Goal: Complete application form: Complete application form

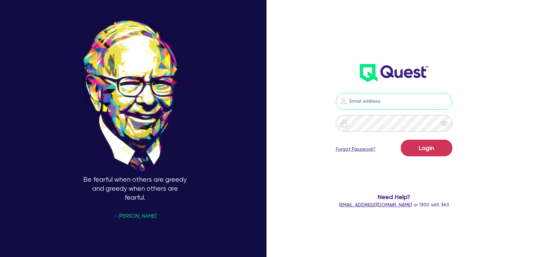
click at [387, 103] on input "email" at bounding box center [394, 101] width 117 height 17
type input "[EMAIL_ADDRESS][PERSON_NAME][DOMAIN_NAME]"
click at [418, 138] on form "[EMAIL_ADDRESS][PERSON_NAME][DOMAIN_NAME] Login Forgot Password? Need Help? [EM…" at bounding box center [393, 150] width 139 height 115
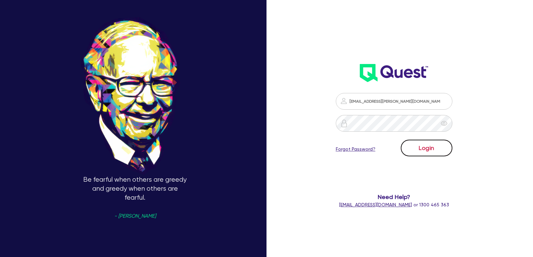
click at [418, 145] on button "Login" at bounding box center [426, 147] width 52 height 17
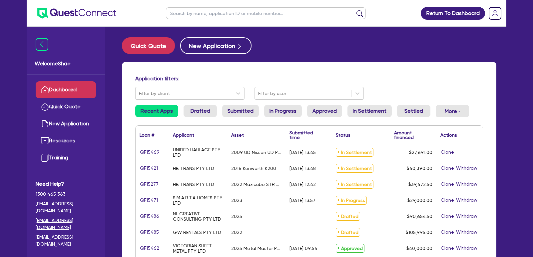
click at [187, 13] on input "text" at bounding box center [266, 13] width 200 height 12
paste input "QF15429"
type input "QF15429"
click at [354, 10] on button "submit" at bounding box center [359, 14] width 11 height 9
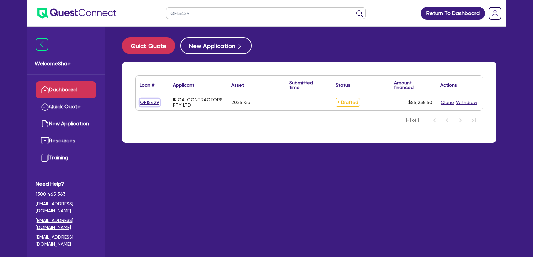
click at [146, 101] on link "QF15429" at bounding box center [149, 103] width 20 height 8
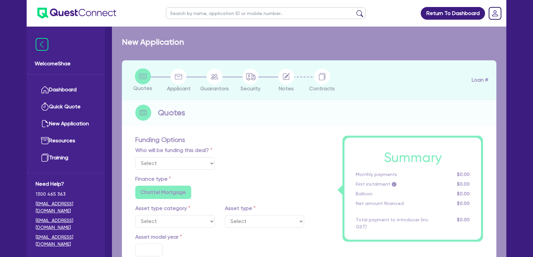
select select "Other"
select select "CARS_AND_LIGHT_TRUCKS"
type input "2025"
radio input "true"
type input "53,495"
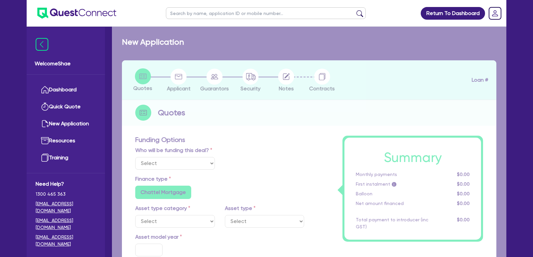
type input "6.15"
radio input "false"
type input "990"
radio input "true"
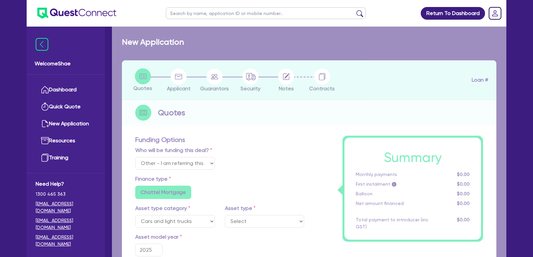
select select "PASSENGER_VEHICLES"
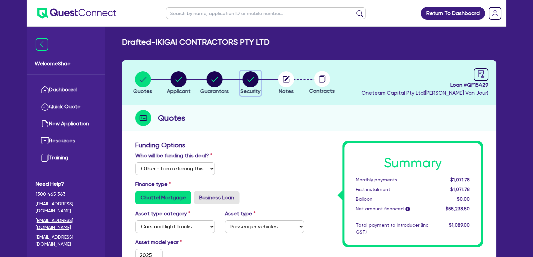
click at [250, 81] on circle "button" at bounding box center [250, 79] width 16 height 16
select select "CARS_AND_LIGHT_TRUCKS"
select select "PASSENGER_VEHICLES"
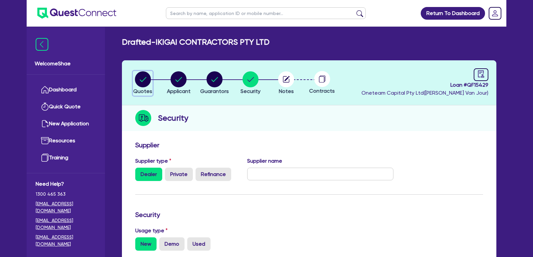
click at [136, 75] on circle "button" at bounding box center [143, 79] width 16 height 16
select select "Other"
select select "CARS_AND_LIGHT_TRUCKS"
select select "PASSENGER_VEHICLES"
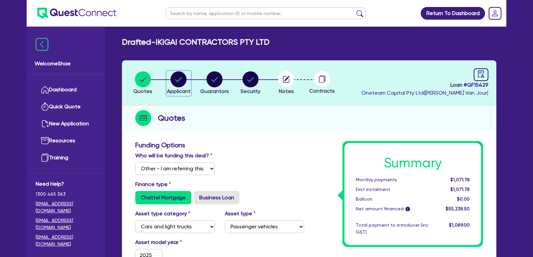
click at [178, 73] on circle "button" at bounding box center [178, 79] width 16 height 16
select select "COMPANY"
select select "BUILDING_CONSTRUCTION"
select select "TRADES_SERVICES_CONSUMERS"
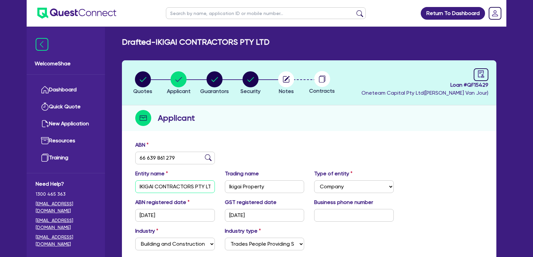
click at [165, 186] on input "IKIGAI CONTRACTORS PTY LTD" at bounding box center [175, 186] width 80 height 13
click at [242, 185] on input "Ikigai Property" at bounding box center [265, 186] width 80 height 13
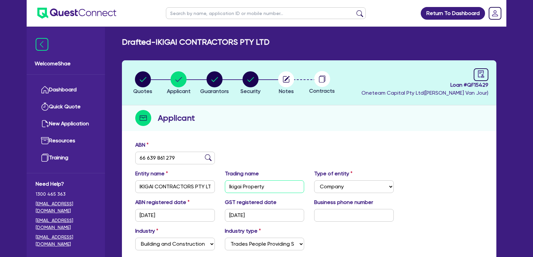
click at [242, 185] on input "Ikigai Property" at bounding box center [265, 186] width 80 height 13
click at [157, 154] on input "66 639 861 279" at bounding box center [175, 157] width 80 height 13
click at [288, 81] on circle "button" at bounding box center [286, 79] width 16 height 16
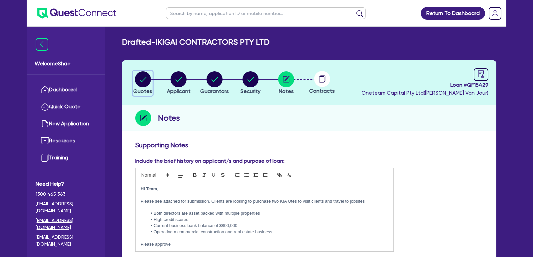
click at [147, 86] on icon "button" at bounding box center [143, 79] width 16 height 16
select select "Other"
select select "CARS_AND_LIGHT_TRUCKS"
select select "PASSENGER_VEHICLES"
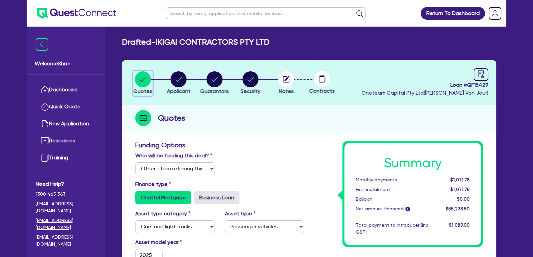
scroll to position [61, 0]
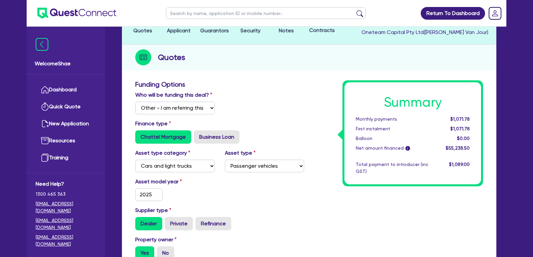
click at [176, 36] on header "Quotes Applicant [GEOGRAPHIC_DATA] Security Notes Contracts Loan # QF15429 Onet…" at bounding box center [309, 22] width 374 height 45
click at [177, 33] on span "Applicant" at bounding box center [179, 30] width 24 height 6
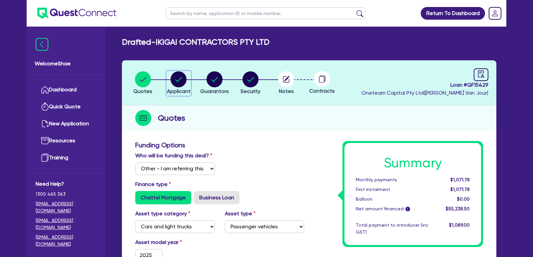
select select "COMPANY"
select select "BUILDING_CONSTRUCTION"
select select "TRADES_SERVICES_CONSUMERS"
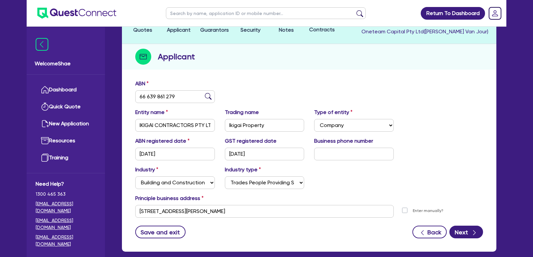
scroll to position [71, 0]
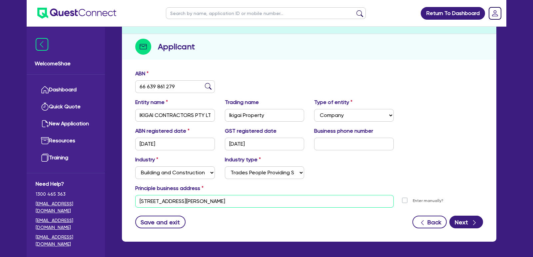
click at [178, 196] on input "[STREET_ADDRESS][PERSON_NAME]" at bounding box center [264, 201] width 258 height 13
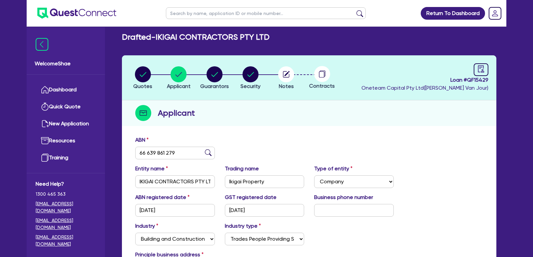
scroll to position [0, 0]
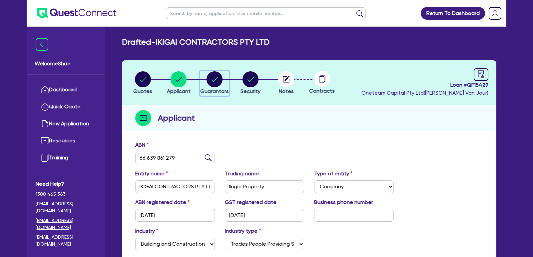
click at [213, 78] on circle "button" at bounding box center [214, 79] width 16 height 16
select select "MR"
select select "[GEOGRAPHIC_DATA]"
select select "MARRIED"
select select "PROPERTY"
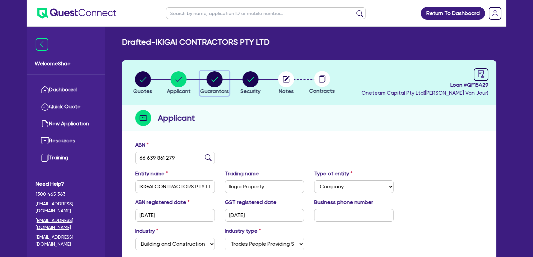
select select "CASH"
select select "MORTGAGE"
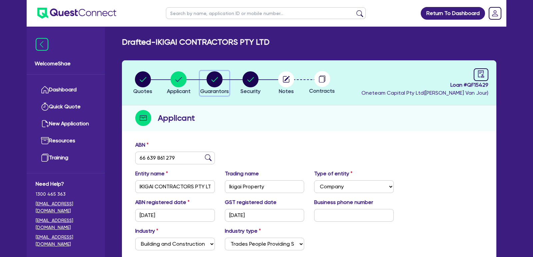
select select "MR"
select select "[GEOGRAPHIC_DATA]"
select select "DE_FACTO"
select select "PROPERTY"
select select "MORTGAGE"
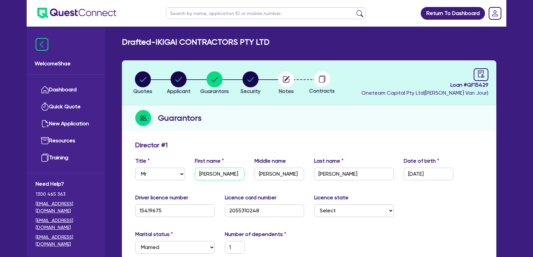
click at [207, 176] on input "[PERSON_NAME]" at bounding box center [220, 173] width 50 height 13
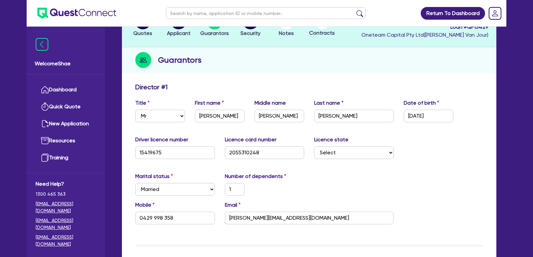
scroll to position [58, 0]
click at [149, 152] on input "15419675" at bounding box center [175, 152] width 80 height 13
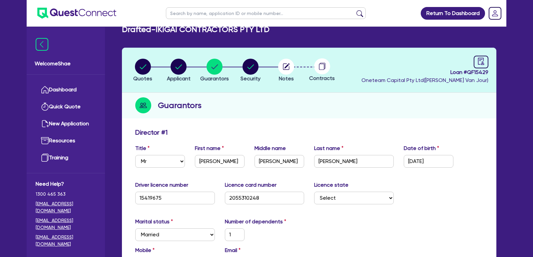
scroll to position [2, 0]
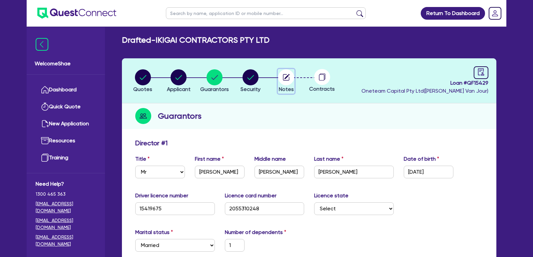
click at [284, 76] on circle "button" at bounding box center [286, 77] width 16 height 16
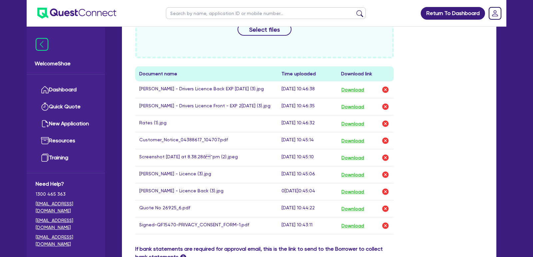
scroll to position [304, 0]
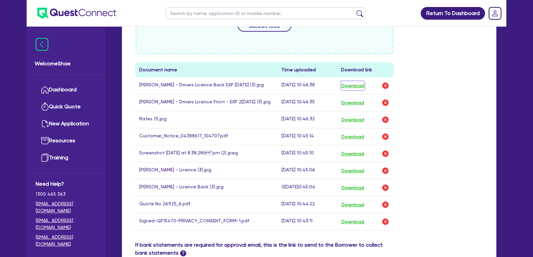
click at [357, 85] on button "Download" at bounding box center [352, 85] width 23 height 9
click at [354, 100] on button "Download" at bounding box center [352, 102] width 23 height 9
click at [355, 168] on button "Download" at bounding box center [352, 170] width 23 height 9
click at [355, 183] on button "Download" at bounding box center [352, 187] width 23 height 9
click at [354, 204] on button "Download" at bounding box center [352, 204] width 23 height 9
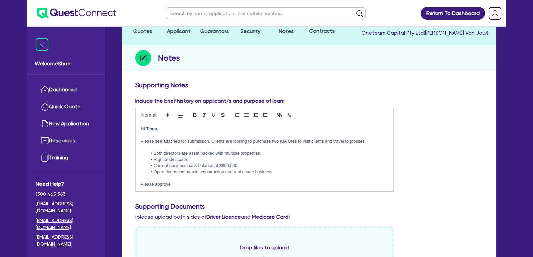
scroll to position [0, 0]
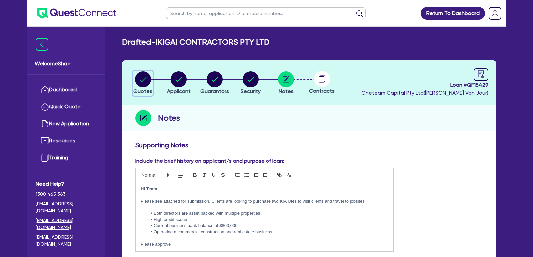
click at [144, 87] on button "Quotes" at bounding box center [143, 83] width 20 height 25
select select "Other"
select select "CARS_AND_LIGHT_TRUCKS"
select select "PASSENGER_VEHICLES"
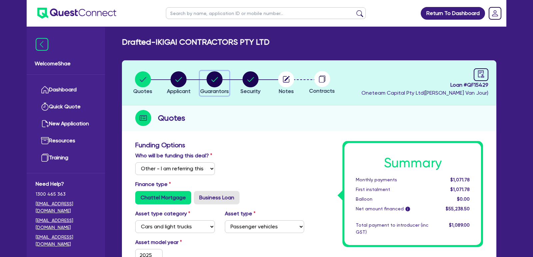
click at [215, 86] on circle "button" at bounding box center [214, 79] width 16 height 16
select select "MR"
select select "[GEOGRAPHIC_DATA]"
select select "MARRIED"
select select "PROPERTY"
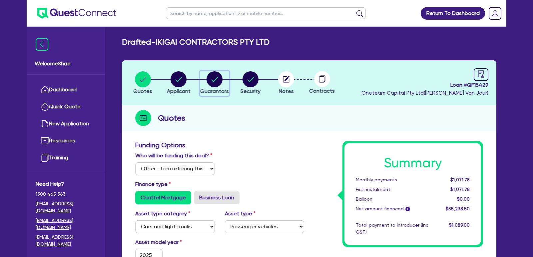
select select "CASH"
select select "MORTGAGE"
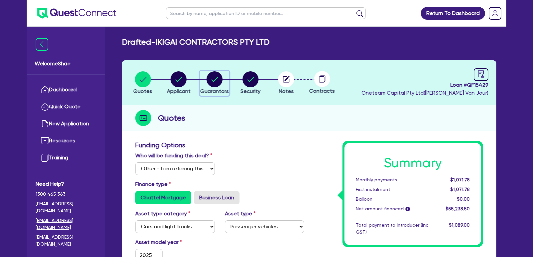
select select "MR"
select select "[GEOGRAPHIC_DATA]"
select select "DE_FACTO"
select select "PROPERTY"
select select "MORTGAGE"
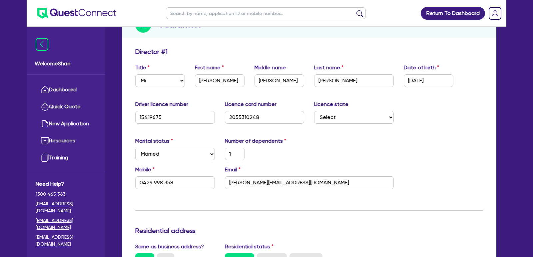
scroll to position [94, 0]
click at [154, 186] on input "0429 998 358" at bounding box center [175, 181] width 80 height 13
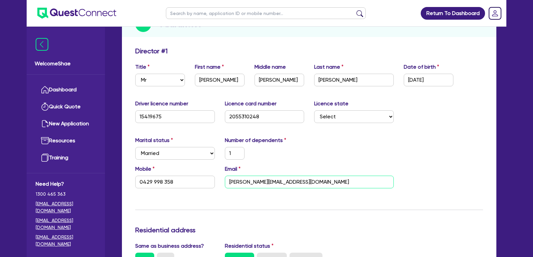
click at [251, 178] on input "[PERSON_NAME][EMAIL_ADDRESS][DOMAIN_NAME]" at bounding box center [309, 181] width 169 height 13
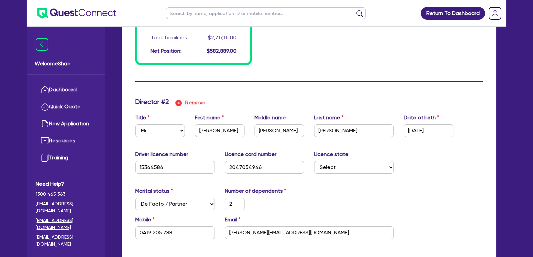
scroll to position [630, 0]
click at [211, 127] on input "[PERSON_NAME]" at bounding box center [220, 130] width 50 height 13
click at [267, 131] on input "[PERSON_NAME]" at bounding box center [279, 130] width 50 height 13
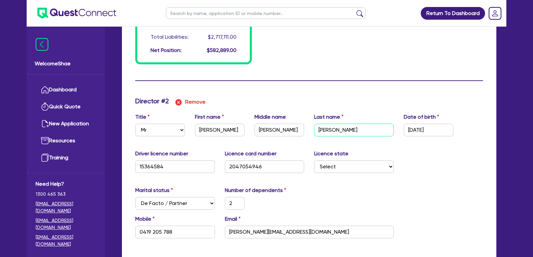
click at [330, 128] on input "[PERSON_NAME]" at bounding box center [354, 130] width 80 height 13
click at [148, 162] on input "15364584" at bounding box center [175, 166] width 80 height 13
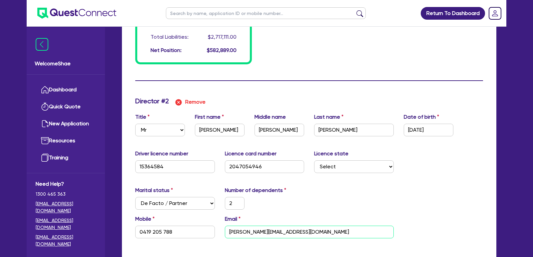
click at [259, 230] on input "[PERSON_NAME][EMAIL_ADDRESS][DOMAIN_NAME]" at bounding box center [309, 231] width 169 height 13
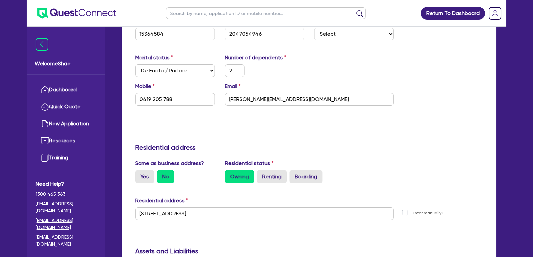
scroll to position [763, 0]
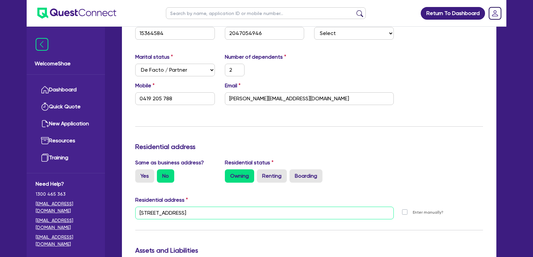
click at [172, 211] on input "[STREET_ADDRESS]" at bounding box center [264, 212] width 258 height 13
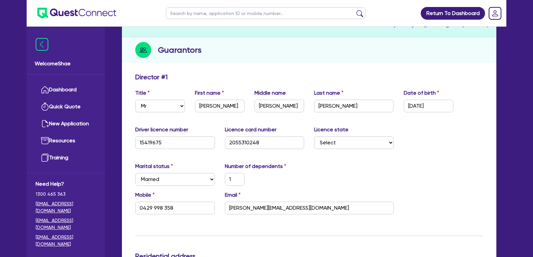
scroll to position [0, 0]
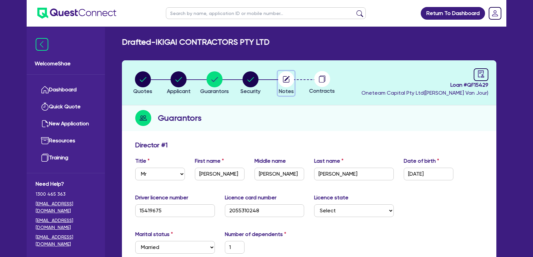
click at [283, 79] on circle "button" at bounding box center [286, 79] width 16 height 16
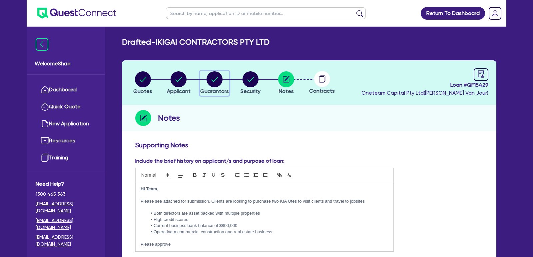
click at [215, 84] on circle "button" at bounding box center [214, 79] width 16 height 16
select select "MR"
select select "[GEOGRAPHIC_DATA]"
select select "MARRIED"
select select "PROPERTY"
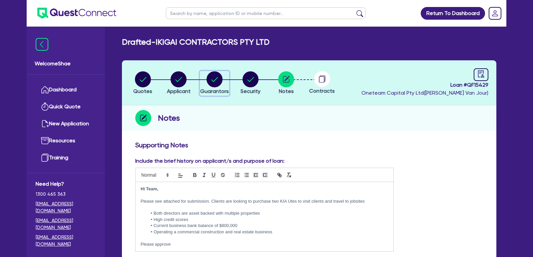
select select "CASH"
select select "MORTGAGE"
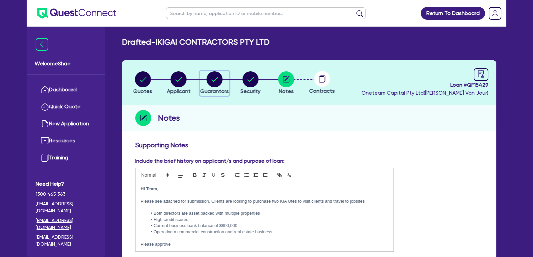
select select "MR"
select select "[GEOGRAPHIC_DATA]"
select select "DE_FACTO"
select select "PROPERTY"
select select "MORTGAGE"
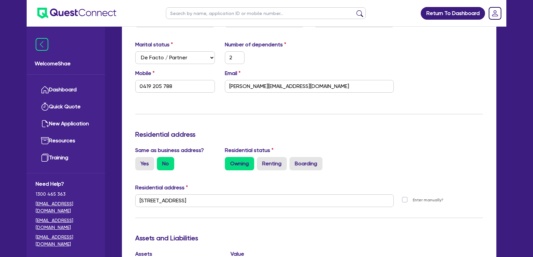
scroll to position [777, 0]
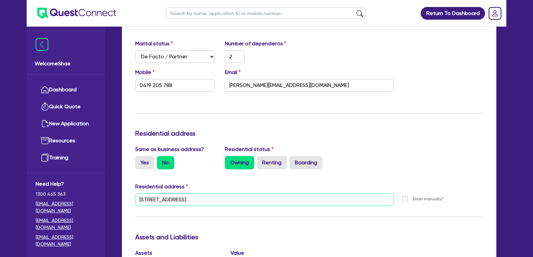
click at [186, 197] on input "[STREET_ADDRESS]" at bounding box center [264, 199] width 258 height 13
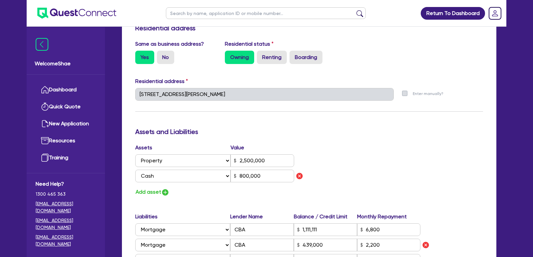
scroll to position [0, 0]
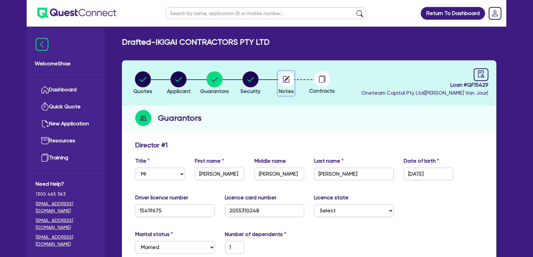
click at [285, 81] on circle "button" at bounding box center [286, 79] width 16 height 16
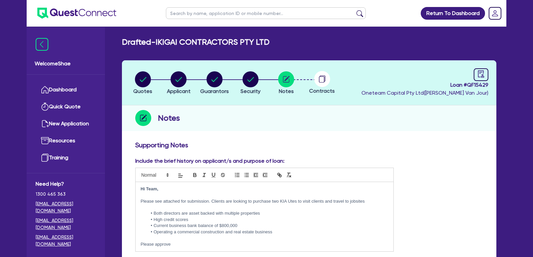
click at [199, 210] on li "Both directors are asset backed with multiple properties" at bounding box center [267, 213] width 241 height 6
copy div "Hi Team, Please see attached for submission. Clients are looking to purchase tw…"
click at [56, 7] on ul at bounding box center [72, 13] width 90 height 26
click at [66, 12] on img at bounding box center [76, 13] width 79 height 11
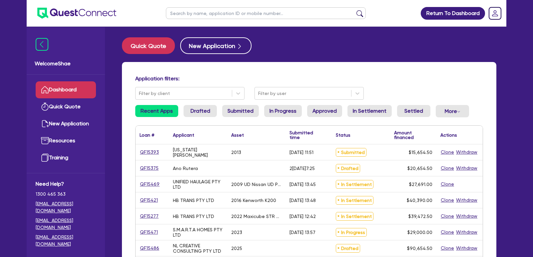
click at [184, 18] on input "text" at bounding box center [266, 13] width 200 height 12
type input "15277"
click at [354, 10] on button "submit" at bounding box center [359, 14] width 11 height 9
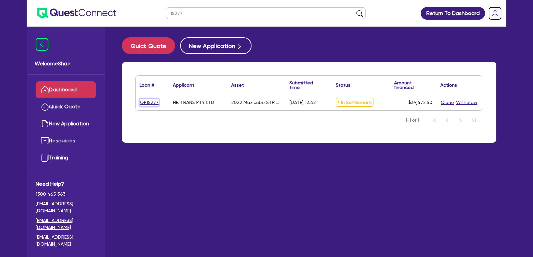
click at [153, 104] on link "QF15277" at bounding box center [148, 103] width 19 height 8
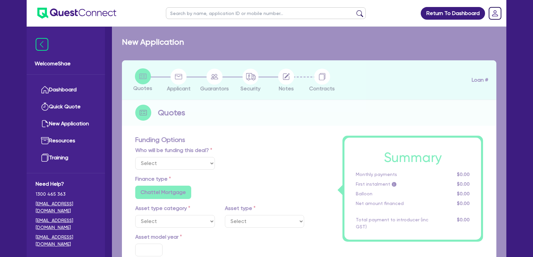
select select "Quest Finance - Own Book"
select select "PRIMARY_ASSETS"
type input "2022"
radio input "true"
type input "39,472.5"
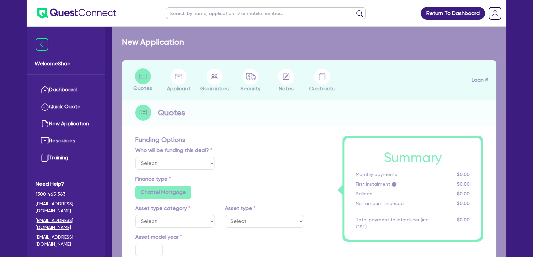
type input "5"
type input "1,973.63"
type input "17.95"
radio input "false"
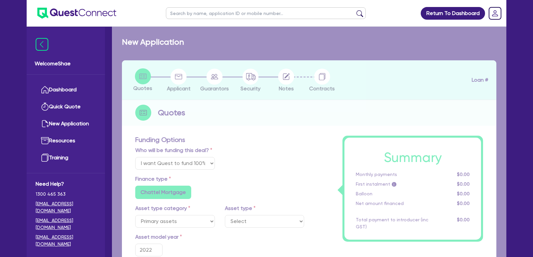
select select "TRAILERS"
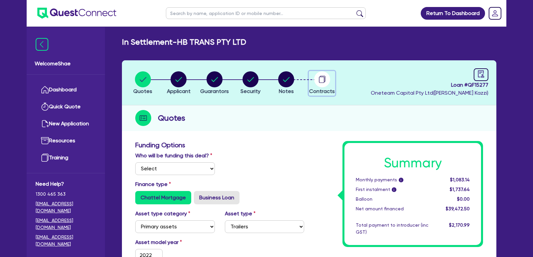
drag, startPoint x: 325, startPoint y: 79, endPoint x: 338, endPoint y: 107, distance: 30.8
click at [325, 79] on circle "button" at bounding box center [322, 79] width 16 height 16
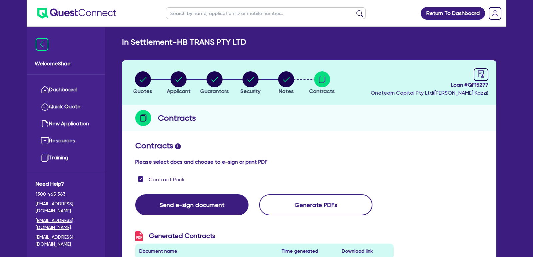
click at [196, 10] on input "text" at bounding box center [266, 13] width 200 height 12
paste input "QF15020"
type input "QF15020"
click button "submit" at bounding box center [359, 14] width 11 height 9
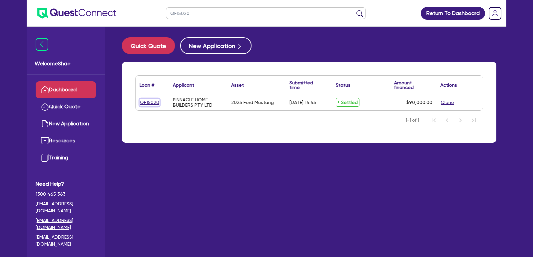
click at [148, 104] on link "QF15020" at bounding box center [149, 103] width 20 height 8
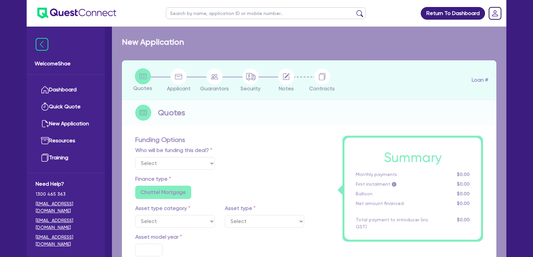
select select "Other"
select select "CARS_AND_LIGHT_TRUCKS"
type input "2025"
type input "116,000"
type input "26,000"
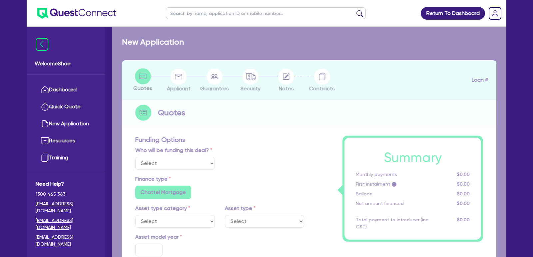
type input "35"
type input "40,600"
type input "1.36"
type input "1,227.27"
type input "7.25"
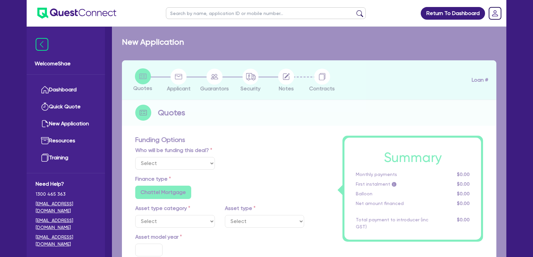
type input "1,363.63"
radio input "false"
select select "PASSENGER_VEHICLES"
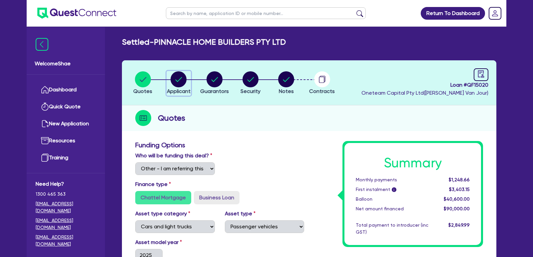
click at [179, 87] on button "Applicant" at bounding box center [178, 83] width 24 height 25
select select "COMPANY"
select select "BUILDING_CONSTRUCTION"
select select "TRADES_SERVICES_CONSUMERS"
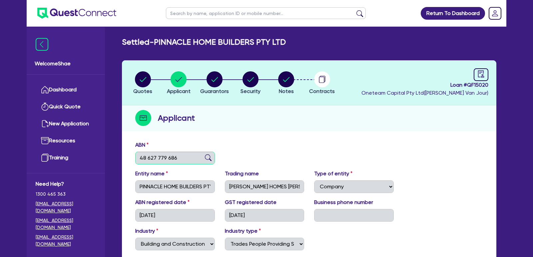
click at [158, 155] on input "48 627 779 686" at bounding box center [175, 157] width 80 height 13
click at [218, 85] on circle "button" at bounding box center [214, 79] width 16 height 16
select select "MR"
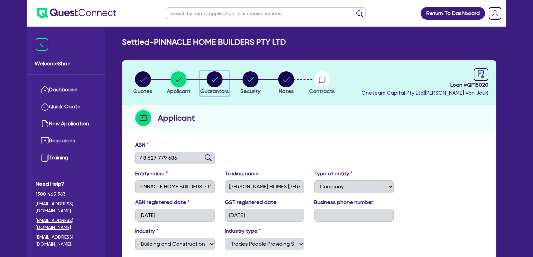
select select "MARRIED"
select select "CASH"
select select "PROPERTY"
select select "MORTGAGE"
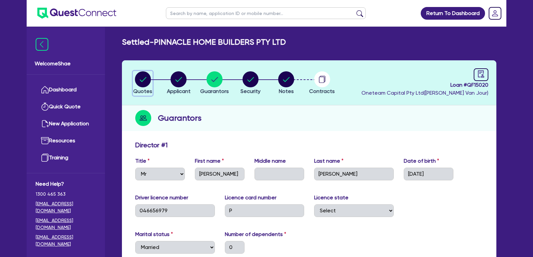
click at [148, 77] on circle "button" at bounding box center [143, 79] width 16 height 16
select select "Other"
select select "CARS_AND_LIGHT_TRUCKS"
select select "PASSENGER_VEHICLES"
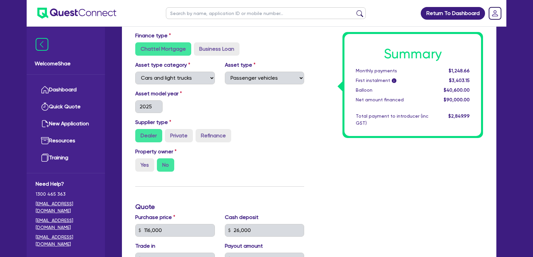
scroll to position [36, 0]
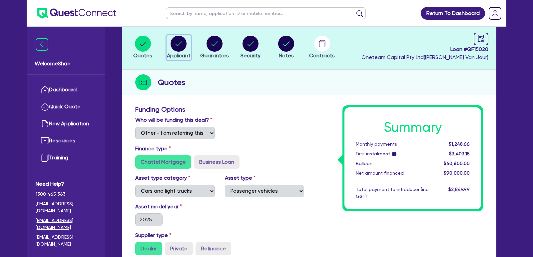
click at [181, 45] on circle "button" at bounding box center [178, 44] width 16 height 16
select select "COMPANY"
select select "BUILDING_CONSTRUCTION"
select select "TRADES_SERVICES_CONSUMERS"
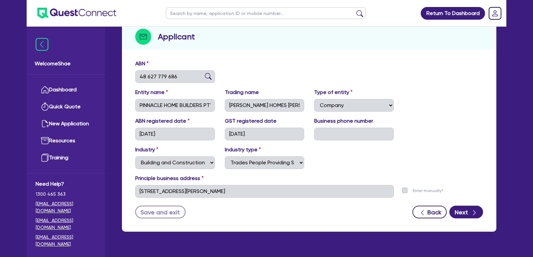
scroll to position [96, 0]
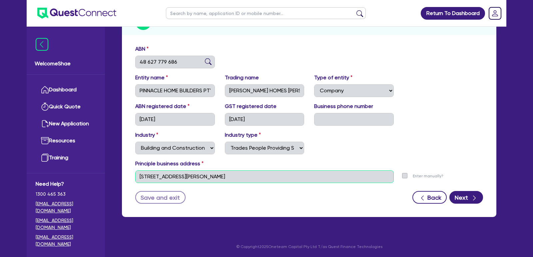
click at [176, 178] on input "[STREET_ADDRESS][PERSON_NAME]" at bounding box center [264, 176] width 258 height 13
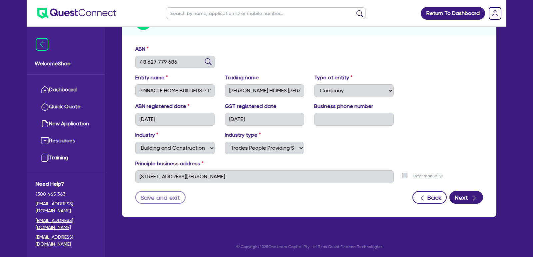
click at [179, 11] on input "text" at bounding box center [266, 13] width 200 height 12
type input "tribus"
click button "submit" at bounding box center [359, 14] width 11 height 9
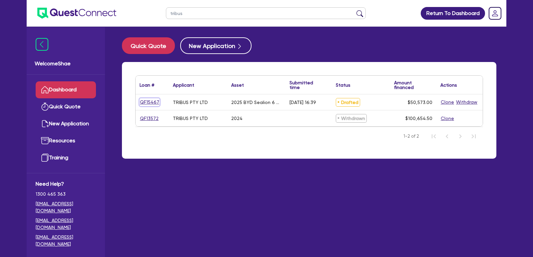
click at [142, 105] on link "QF15467" at bounding box center [149, 102] width 20 height 8
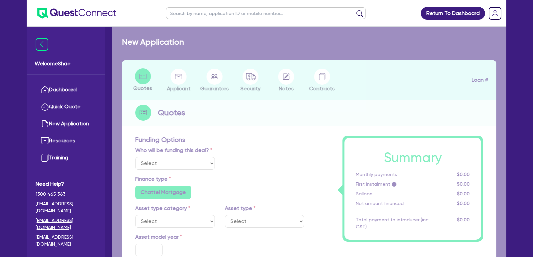
select select "Other"
select select "CARS_AND_LIGHT_TRUCKS"
type input "2025"
type input "55,465"
type input "5,546.5"
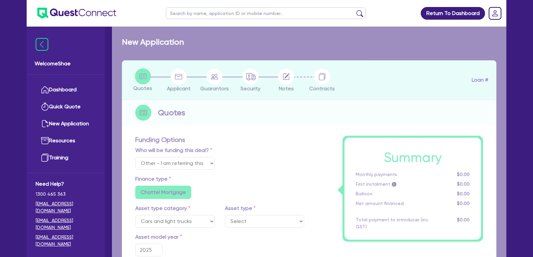
type input "40"
type input "22,186"
type input "1"
type input "505.73"
type input "6.89"
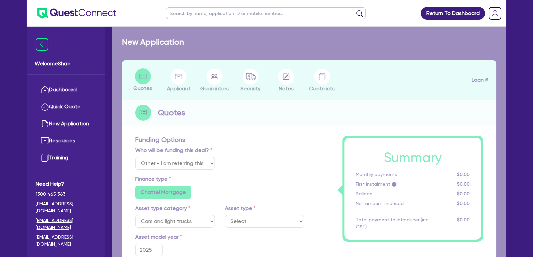
radio input "true"
radio input "false"
select select "PASSENGER_VEHICLES"
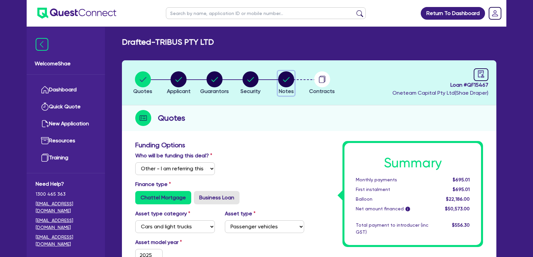
click at [290, 80] on circle "button" at bounding box center [286, 79] width 16 height 16
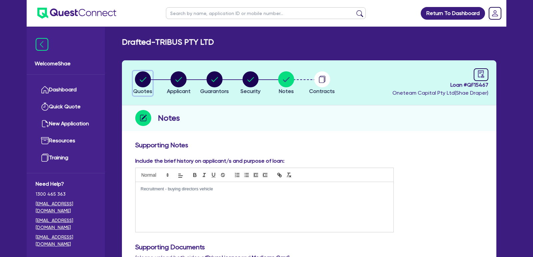
click at [146, 80] on circle "button" at bounding box center [143, 79] width 16 height 16
select select "Other"
select select "CARS_AND_LIGHT_TRUCKS"
select select "PASSENGER_VEHICLES"
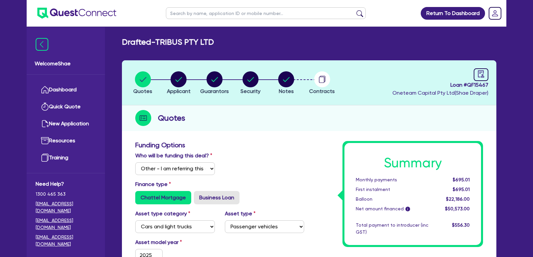
click at [195, 13] on input "text" at bounding box center [266, 13] width 200 height 12
type input "pinnacle"
click button "submit" at bounding box center [359, 14] width 11 height 9
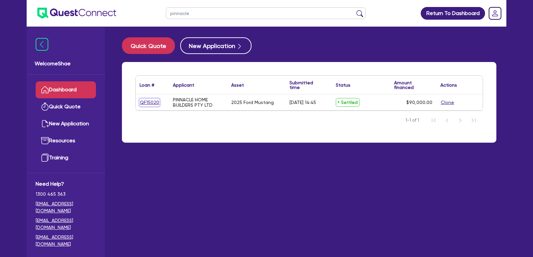
click at [149, 102] on link "QF15020" at bounding box center [149, 103] width 20 height 8
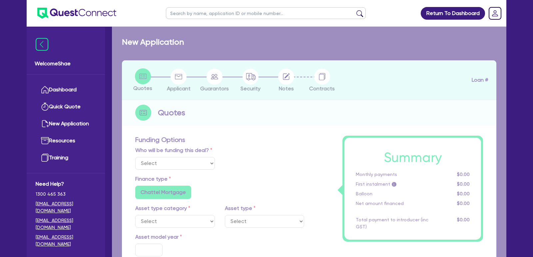
select select "Other"
select select "CARS_AND_LIGHT_TRUCKS"
type input "2025"
type input "116,000"
type input "26,000"
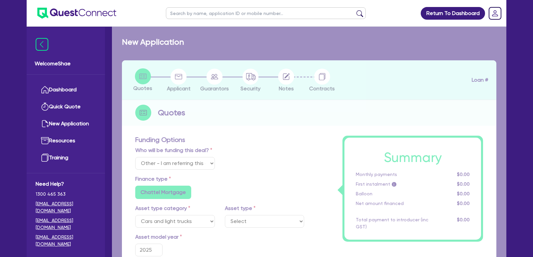
type input "35"
type input "40,600"
type input "1.36"
type input "1,227.27"
type input "7.25"
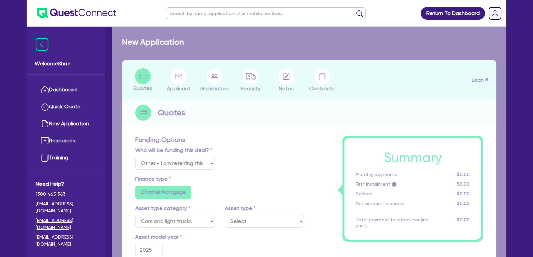
type input "1,363.63"
radio input "false"
select select "PASSENGER_VEHICLES"
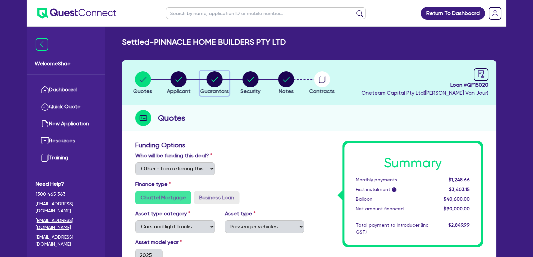
click at [220, 79] on circle "button" at bounding box center [214, 79] width 16 height 16
select select "MR"
select select "MARRIED"
select select "CASH"
select select "PROPERTY"
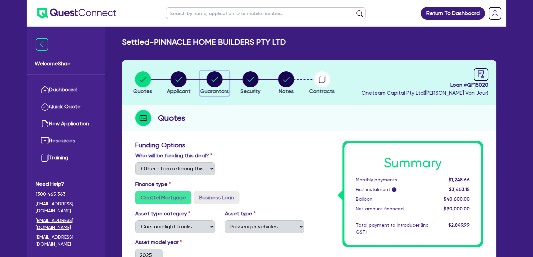
select select "MORTGAGE"
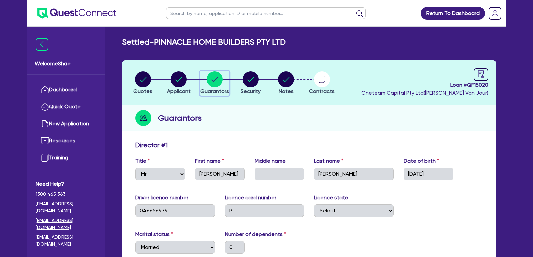
scroll to position [92, 0]
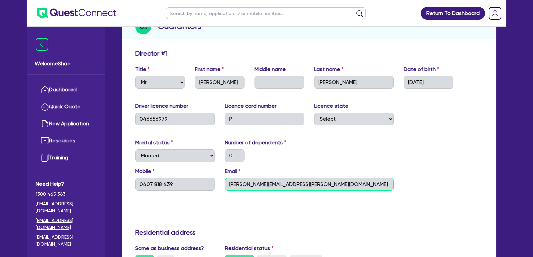
click at [260, 180] on input "[PERSON_NAME][EMAIL_ADDRESS][PERSON_NAME][DOMAIN_NAME]" at bounding box center [309, 184] width 169 height 13
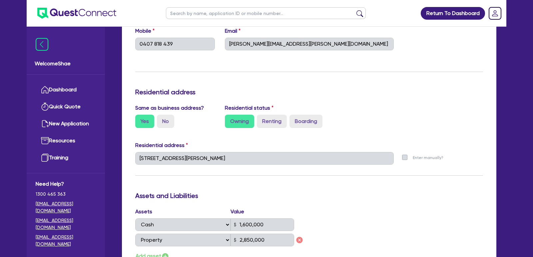
scroll to position [0, 0]
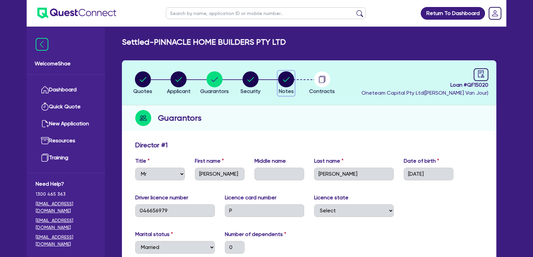
click at [283, 77] on circle "button" at bounding box center [286, 79] width 16 height 16
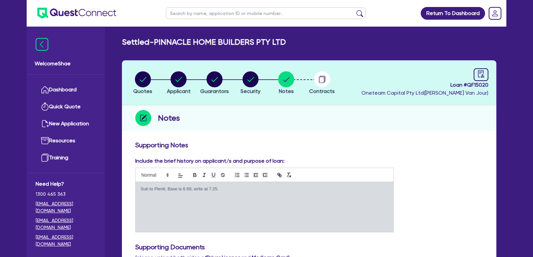
click at [478, 86] on span "Loan # QF15020" at bounding box center [424, 85] width 127 height 8
copy span "QF15020"
click at [218, 82] on circle "button" at bounding box center [214, 79] width 16 height 16
select select "MR"
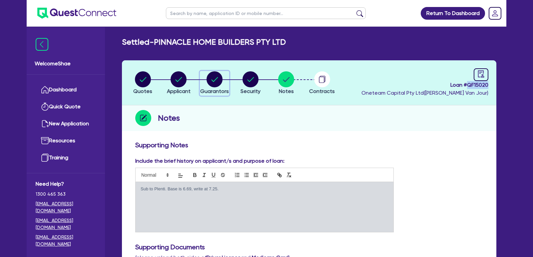
select select "MARRIED"
select select "CASH"
select select "PROPERTY"
select select "MORTGAGE"
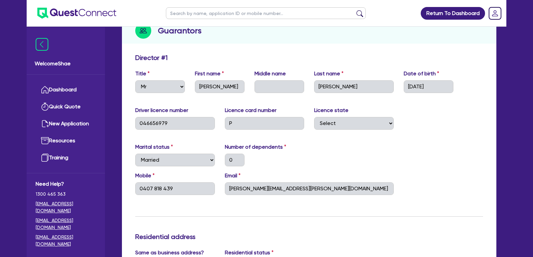
scroll to position [114, 0]
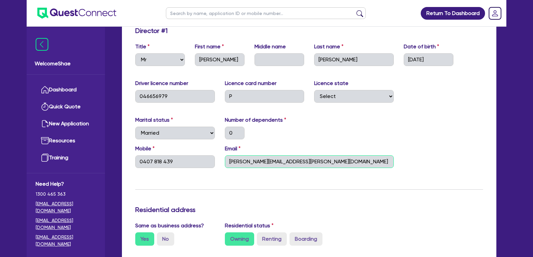
click at [267, 162] on input "[PERSON_NAME][EMAIL_ADDRESS][PERSON_NAME][DOMAIN_NAME]" at bounding box center [309, 161] width 169 height 13
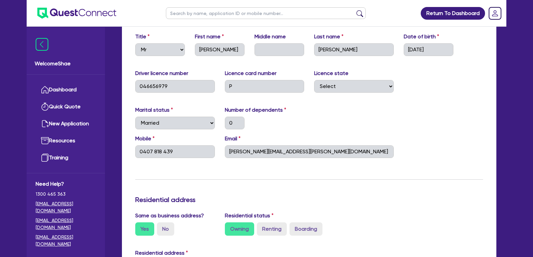
scroll to position [121, 0]
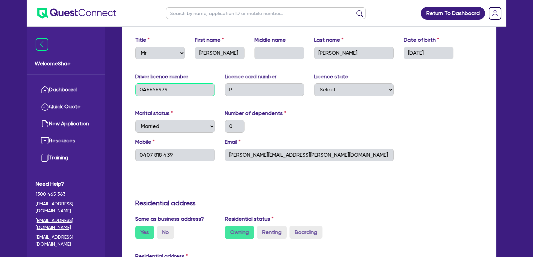
click at [158, 89] on input "046656979" at bounding box center [175, 89] width 80 height 13
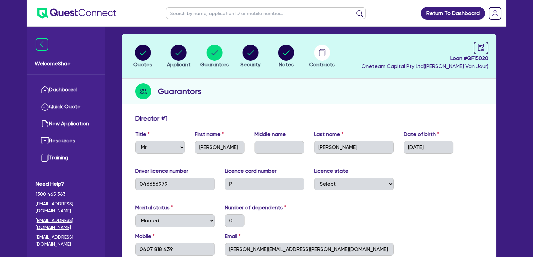
scroll to position [0, 0]
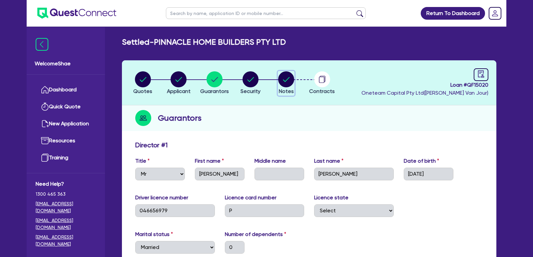
click at [289, 84] on circle "button" at bounding box center [286, 79] width 16 height 16
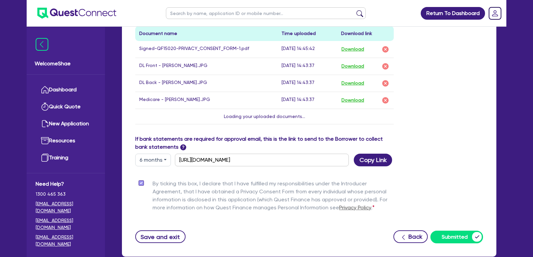
scroll to position [321, 0]
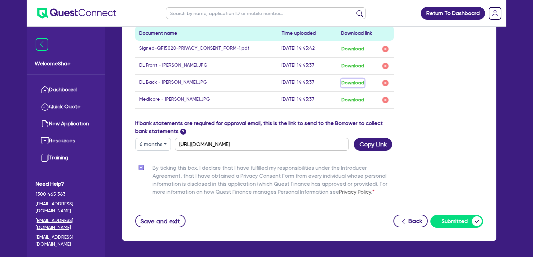
click at [353, 82] on button "Download" at bounding box center [352, 83] width 23 height 9
click at [357, 64] on button "Download" at bounding box center [352, 66] width 23 height 9
click at [425, 98] on div "Drop files to upload or Select files Document name Time uploaded Download link …" at bounding box center [309, 32] width 358 height 173
click at [354, 45] on button "Download" at bounding box center [352, 49] width 23 height 9
click at [356, 96] on button "Download" at bounding box center [352, 100] width 23 height 9
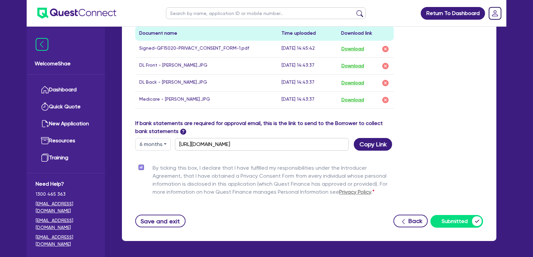
scroll to position [315, 0]
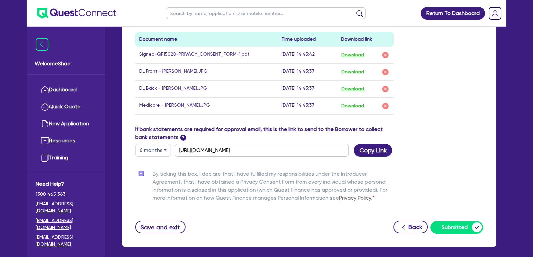
click at [183, 11] on input "text" at bounding box center [266, 13] width 200 height 12
type input "ikigai"
click button "submit" at bounding box center [359, 14] width 11 height 9
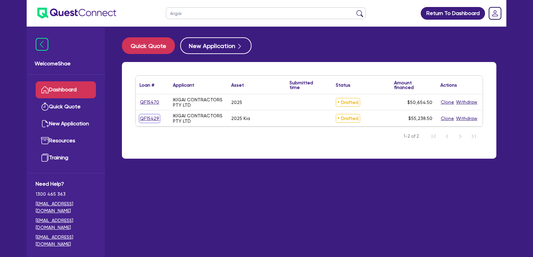
click at [151, 117] on link "QF15429" at bounding box center [149, 119] width 20 height 8
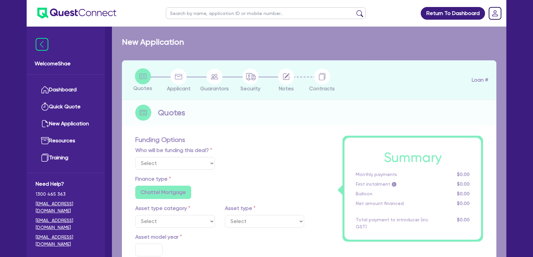
select select "Other"
select select "CARS_AND_LIGHT_TRUCKS"
type input "2025"
radio input "true"
type input "53,495"
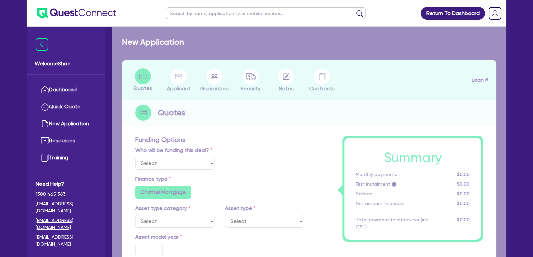
type input "6.15"
radio input "false"
type input "990"
radio input "true"
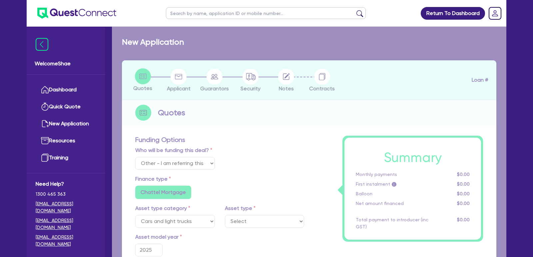
select select "PASSENGER_VEHICLES"
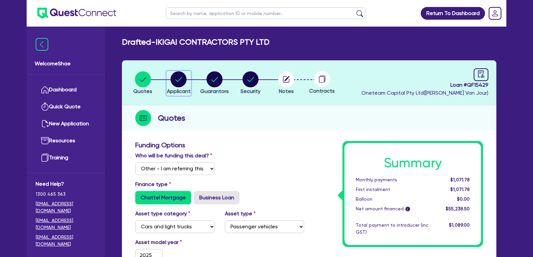
click at [179, 77] on circle "button" at bounding box center [178, 79] width 16 height 16
select select "COMPANY"
select select "BUILDING_CONSTRUCTION"
select select "TRADES_SERVICES_CONSUMERS"
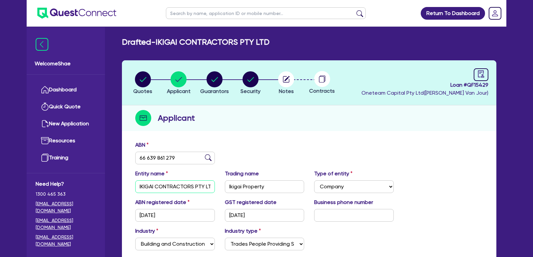
click at [158, 185] on input "IKIGAI CONTRACTORS PTY LTD" at bounding box center [175, 186] width 80 height 13
click at [240, 188] on input "Ikigai Property" at bounding box center [265, 186] width 80 height 13
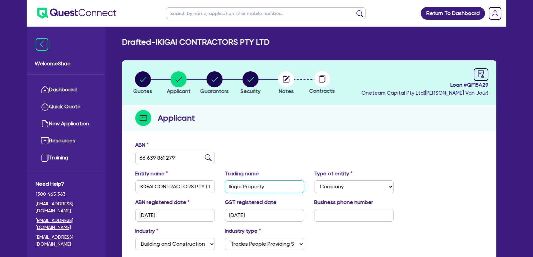
click at [240, 188] on input "Ikigai Property" at bounding box center [265, 186] width 80 height 13
click at [158, 161] on input "66 639 861 279" at bounding box center [175, 157] width 80 height 13
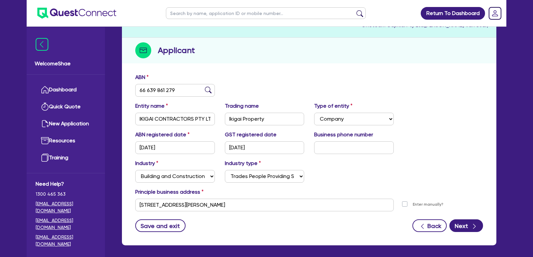
scroll to position [90, 0]
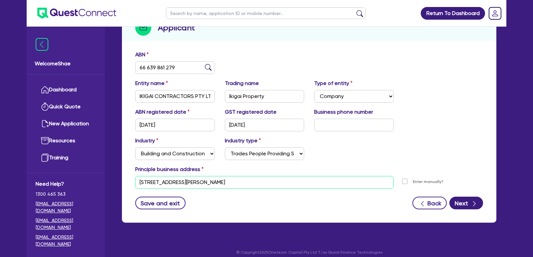
click at [173, 182] on input "[STREET_ADDRESS][PERSON_NAME]" at bounding box center [264, 182] width 258 height 13
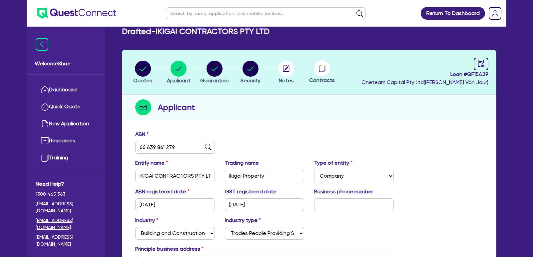
scroll to position [0, 0]
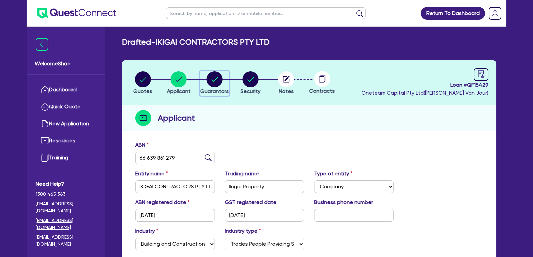
click at [215, 84] on circle "button" at bounding box center [214, 79] width 16 height 16
select select "MR"
select select "[GEOGRAPHIC_DATA]"
select select "MARRIED"
select select "PROPERTY"
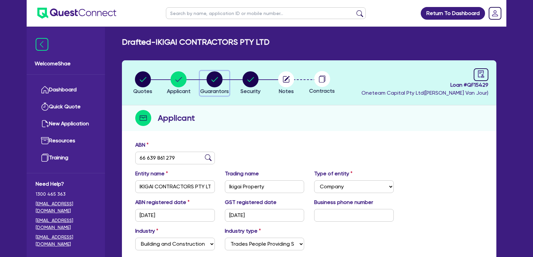
select select "CASH"
select select "MORTGAGE"
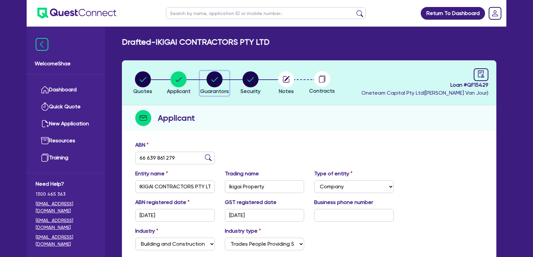
select select "MR"
select select "[GEOGRAPHIC_DATA]"
select select "DE_FACTO"
select select "PROPERTY"
select select "MORTGAGE"
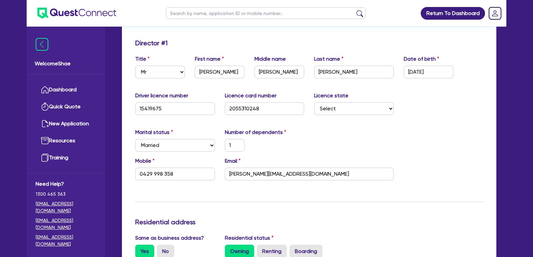
scroll to position [101, 0]
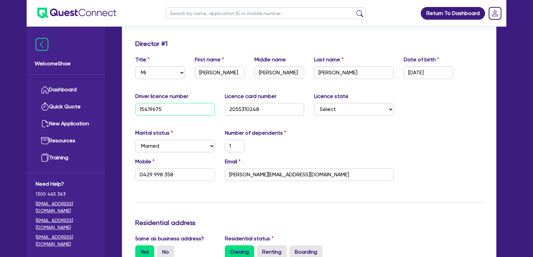
click at [151, 111] on input "15419675" at bounding box center [175, 109] width 80 height 13
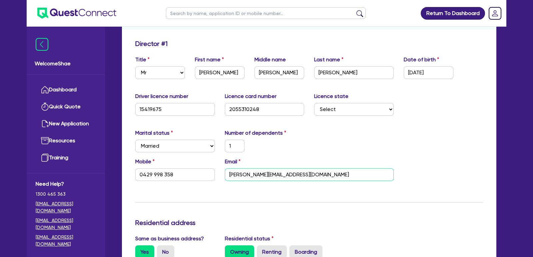
click at [278, 177] on input "[PERSON_NAME][EMAIL_ADDRESS][DOMAIN_NAME]" at bounding box center [309, 174] width 169 height 13
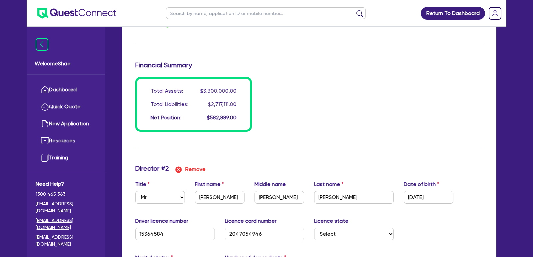
scroll to position [621, 0]
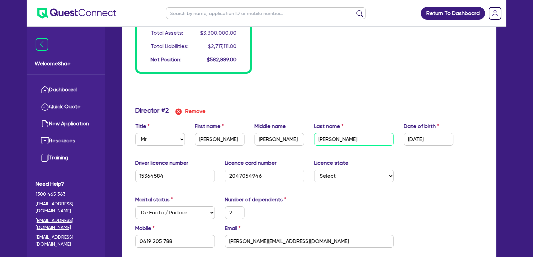
click at [325, 137] on input "[PERSON_NAME]" at bounding box center [354, 139] width 80 height 13
click at [155, 172] on input "15364584" at bounding box center [175, 175] width 80 height 13
click at [274, 237] on input "[PERSON_NAME][EMAIL_ADDRESS][DOMAIN_NAME]" at bounding box center [309, 241] width 169 height 13
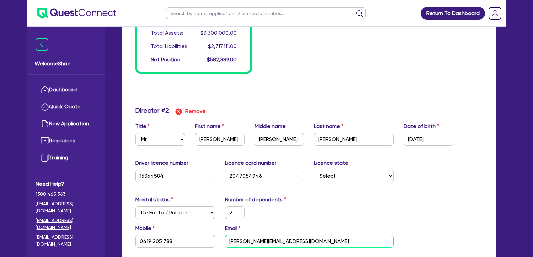
click at [274, 237] on input "[PERSON_NAME][EMAIL_ADDRESS][DOMAIN_NAME]" at bounding box center [309, 241] width 169 height 13
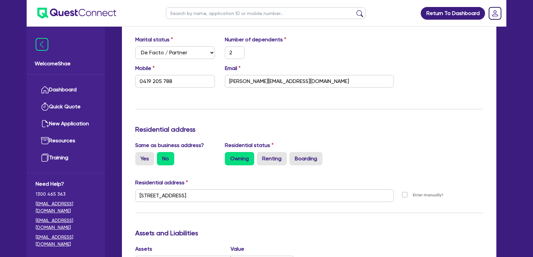
scroll to position [780, 0]
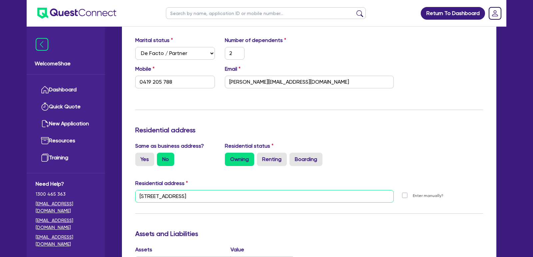
click at [187, 190] on input "[STREET_ADDRESS]" at bounding box center [264, 196] width 258 height 13
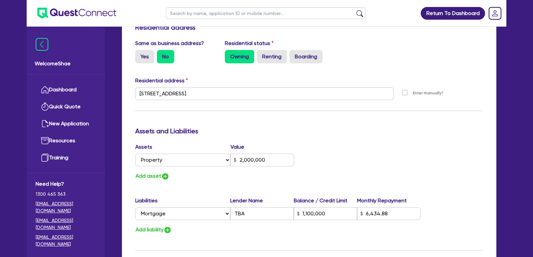
scroll to position [882, 0]
click at [167, 89] on input "[STREET_ADDRESS]" at bounding box center [264, 94] width 258 height 13
click at [176, 12] on input "text" at bounding box center [266, 13] width 200 height 12
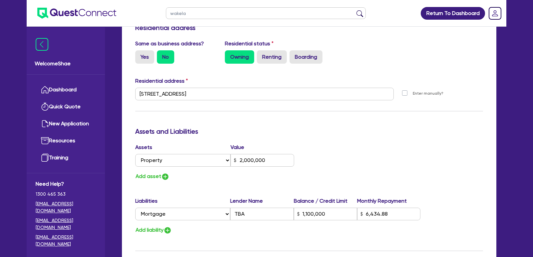
type input "wakelam"
click button "submit" at bounding box center [359, 14] width 11 height 9
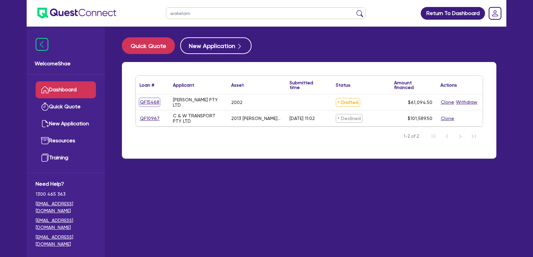
click at [151, 101] on link "QF15468" at bounding box center [149, 102] width 20 height 8
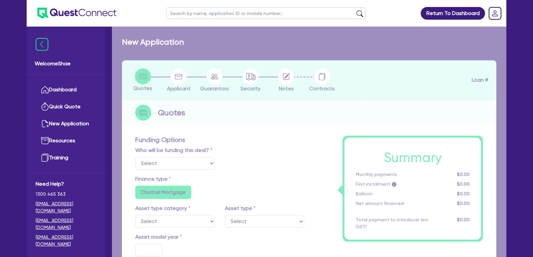
select select "Other"
select select "CARS_AND_LIGHT_TRUCKS"
type input "2002"
type input "62,000"
type input "3,100"
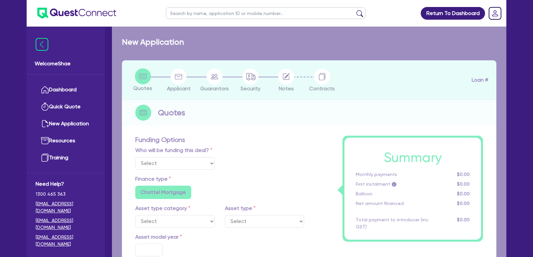
radio input "false"
type input "17.95"
radio input "false"
type input "1,400"
radio input "true"
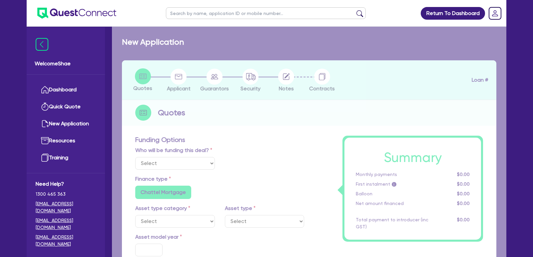
radio input "true"
select select "PASSENGER_VEHICLES"
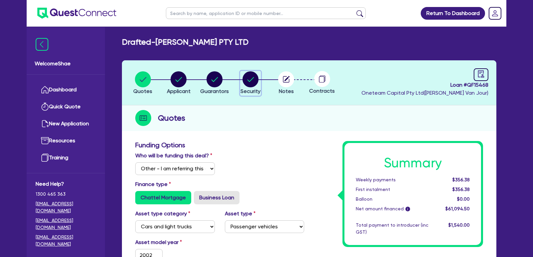
click at [248, 73] on circle "button" at bounding box center [250, 79] width 16 height 16
select select "CARS_AND_LIGHT_TRUCKS"
select select "PASSENGER_VEHICLES"
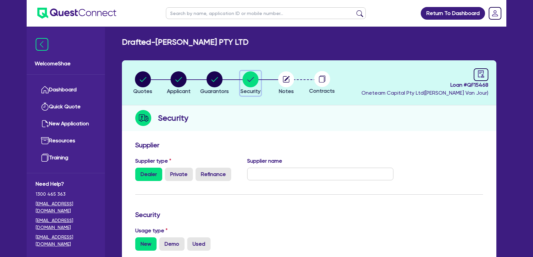
click at [240, 71] on button "Security" at bounding box center [250, 83] width 21 height 25
click at [199, 14] on input "text" at bounding box center [266, 13] width 200 height 12
click button "submit" at bounding box center [359, 14] width 11 height 9
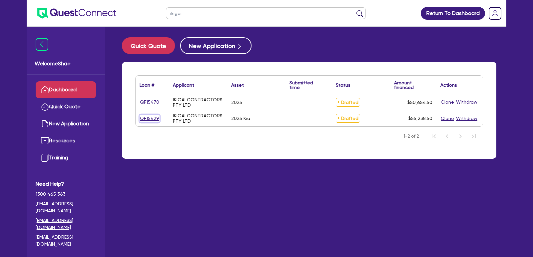
click at [150, 118] on link "QF15429" at bounding box center [149, 119] width 20 height 8
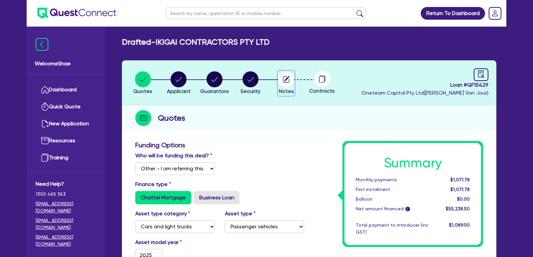
click at [284, 79] on circle "button" at bounding box center [286, 79] width 16 height 16
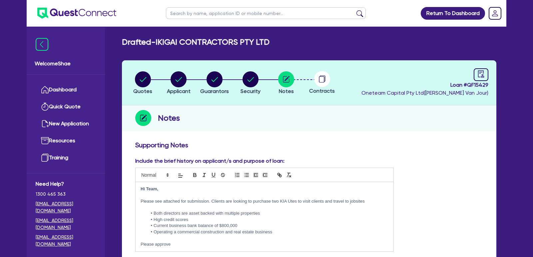
click at [154, 195] on p at bounding box center [264, 195] width 248 height 6
copy div "Hi Team, Please see attached for submission. Clients are looking to purchase tw…"
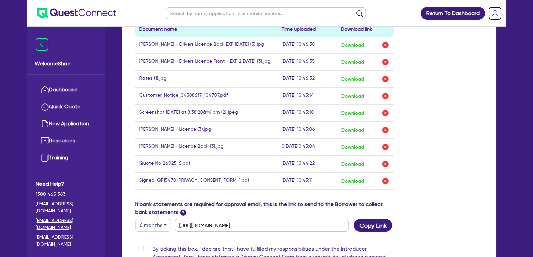
scroll to position [347, 0]
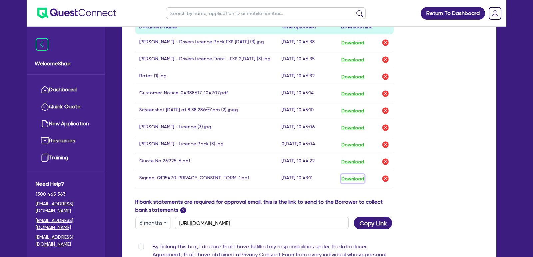
click at [359, 175] on button "Download" at bounding box center [352, 178] width 23 height 9
click at [352, 159] on button "Download" at bounding box center [352, 161] width 23 height 9
click at [176, 16] on input "text" at bounding box center [266, 13] width 200 height 12
paste input "QF15403"
click button "submit" at bounding box center [359, 14] width 11 height 9
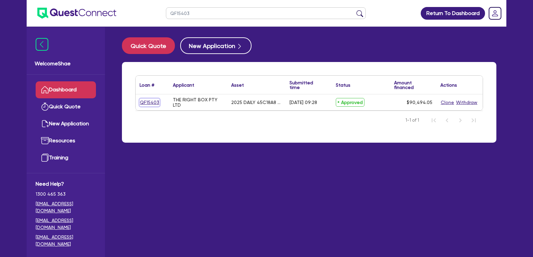
click at [147, 103] on link "QF15403" at bounding box center [149, 103] width 20 height 8
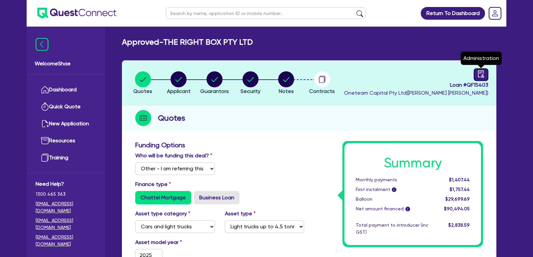
click at [484, 79] on div at bounding box center [480, 74] width 15 height 13
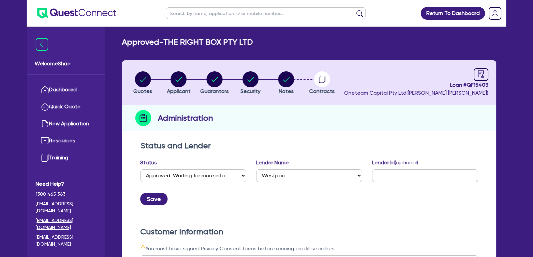
click at [182, 12] on input "text" at bounding box center [266, 13] width 200 height 12
paste input "QF15421"
click button "submit" at bounding box center [359, 14] width 11 height 9
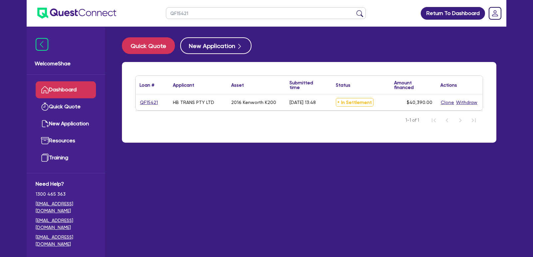
click at [141, 107] on div "QF15421" at bounding box center [151, 102] width 33 height 16
click at [142, 106] on link "QF15421" at bounding box center [148, 103] width 19 height 8
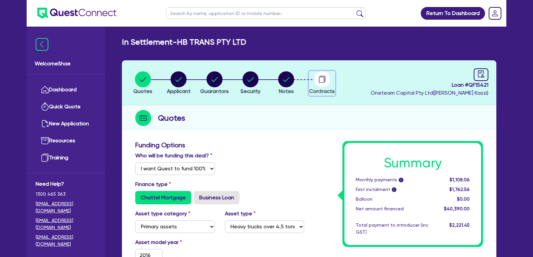
click at [318, 71] on icon "button" at bounding box center [322, 79] width 16 height 16
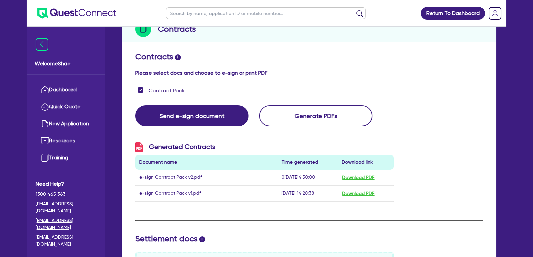
scroll to position [89, 0]
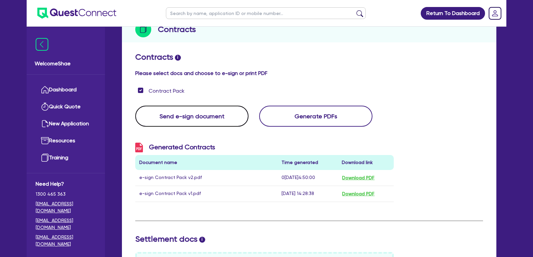
click at [188, 113] on button "Send e-sign document" at bounding box center [191, 116] width 113 height 21
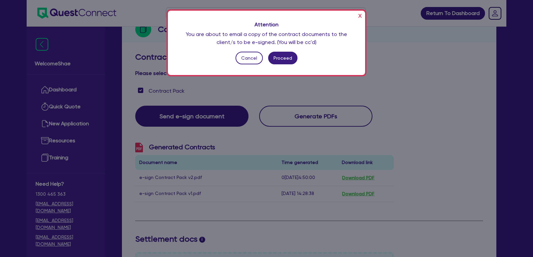
click at [360, 16] on button "x" at bounding box center [359, 15] width 7 height 11
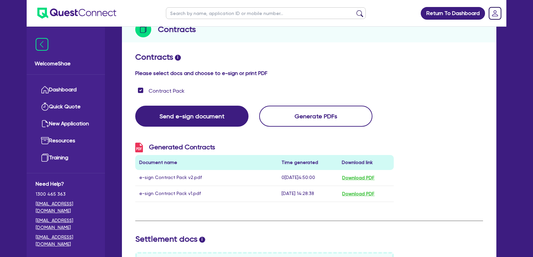
click at [185, 19] on input "text" at bounding box center [266, 13] width 200 height 12
click button "submit" at bounding box center [359, 14] width 11 height 9
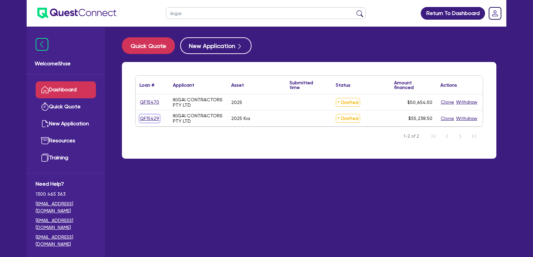
click at [141, 119] on link "QF15429" at bounding box center [149, 119] width 20 height 8
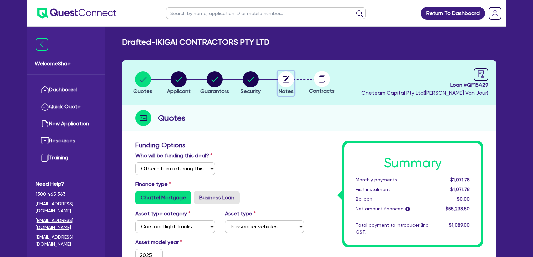
click at [285, 78] on circle "button" at bounding box center [286, 79] width 16 height 16
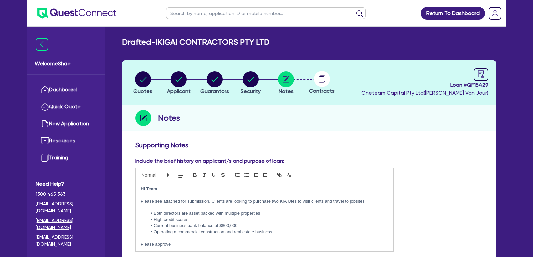
click at [167, 220] on li "High credit scores" at bounding box center [267, 219] width 241 height 6
copy div "Hi Team, Please see attached for submission. Clients are looking to purchase tw…"
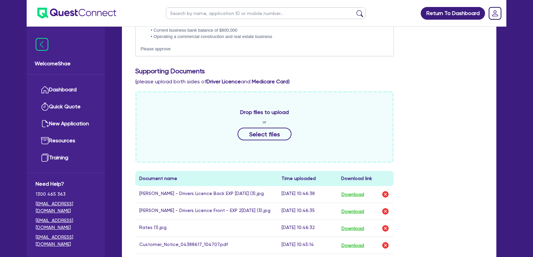
scroll to position [445, 0]
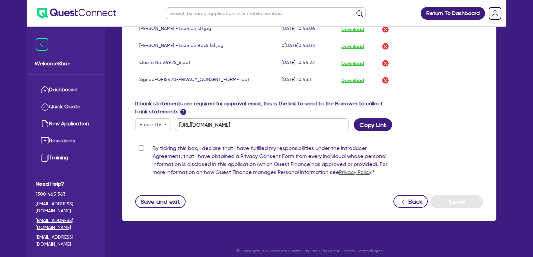
click at [196, 17] on input "text" at bounding box center [266, 13] width 200 height 12
click button "submit" at bounding box center [359, 14] width 11 height 9
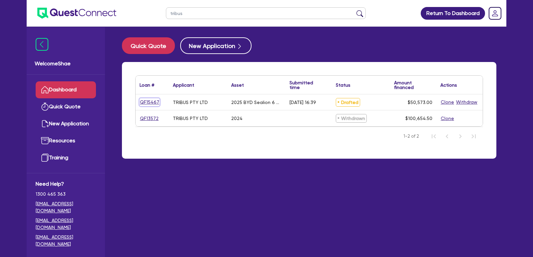
click at [146, 104] on link "QF15467" at bounding box center [149, 102] width 20 height 8
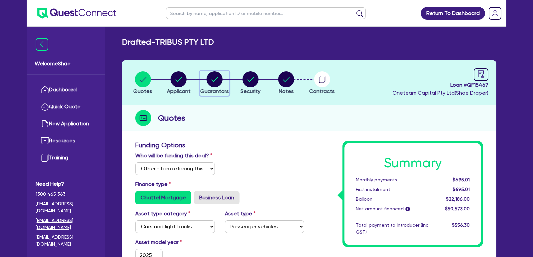
click at [216, 80] on circle "button" at bounding box center [214, 79] width 16 height 16
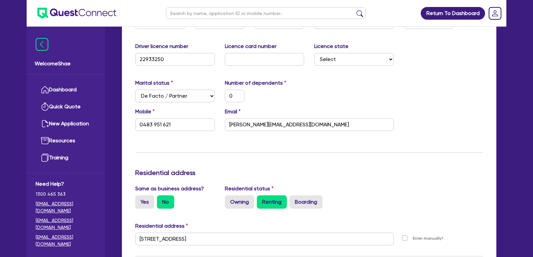
scroll to position [150, 0]
click at [172, 13] on input "text" at bounding box center [266, 13] width 200 height 12
click button "submit" at bounding box center [359, 14] width 11 height 9
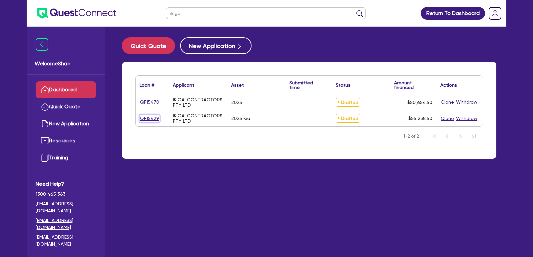
click at [150, 117] on link "QF15429" at bounding box center [149, 119] width 20 height 8
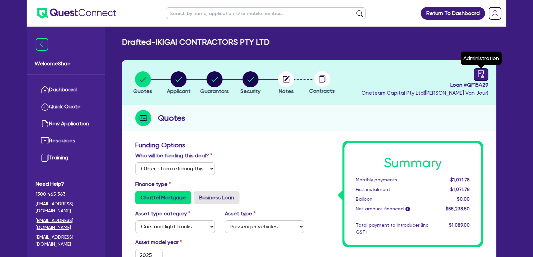
click at [478, 80] on div at bounding box center [480, 74] width 15 height 13
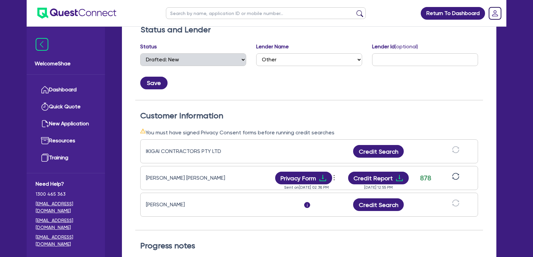
scroll to position [118, 0]
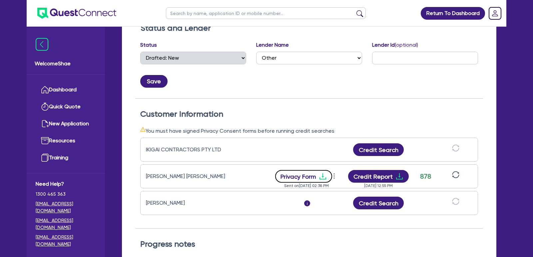
click at [298, 175] on button "Privacy Form" at bounding box center [303, 176] width 57 height 13
